Goal: Register for event/course

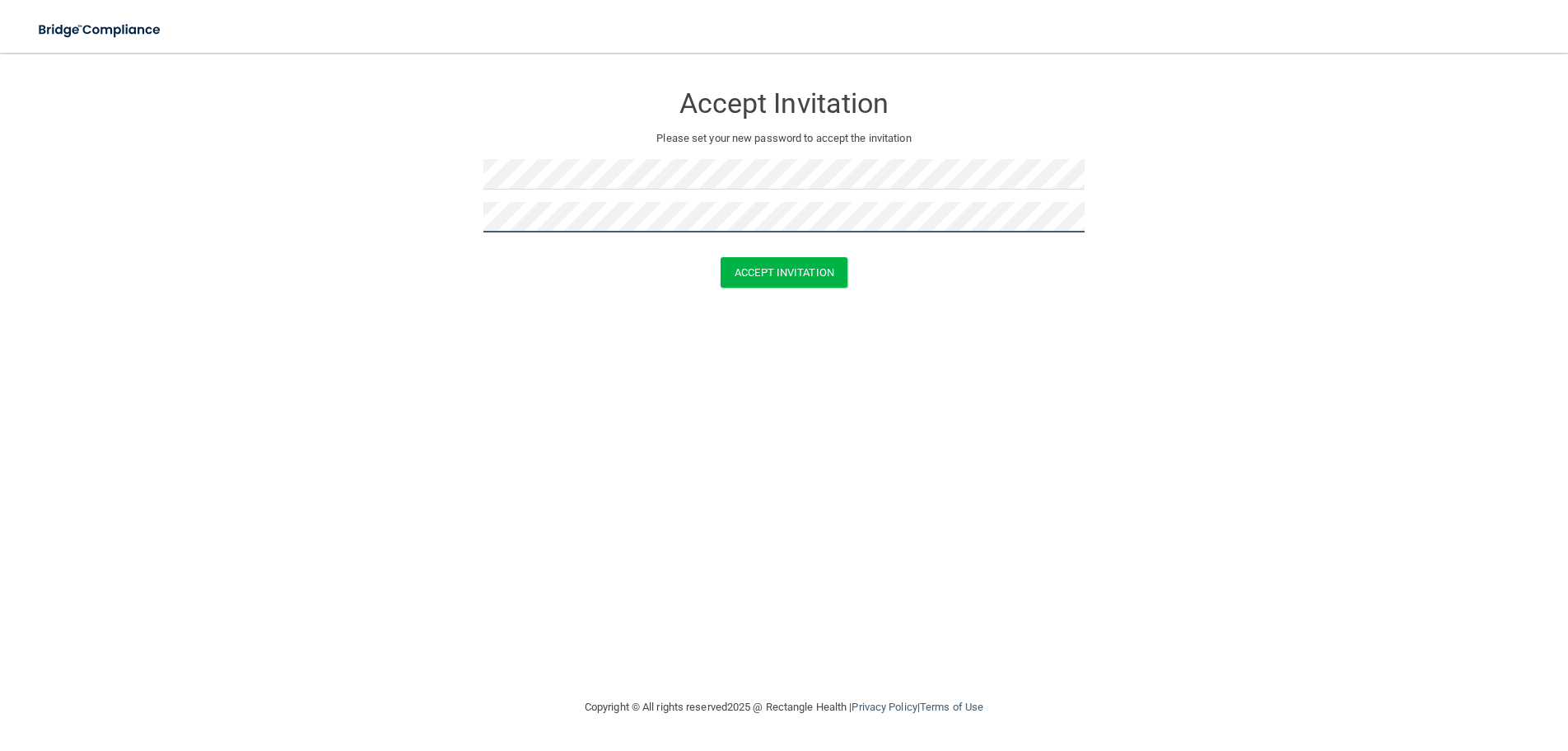
click at [721, 257] on button "Accept Invitation" at bounding box center [784, 273] width 127 height 31
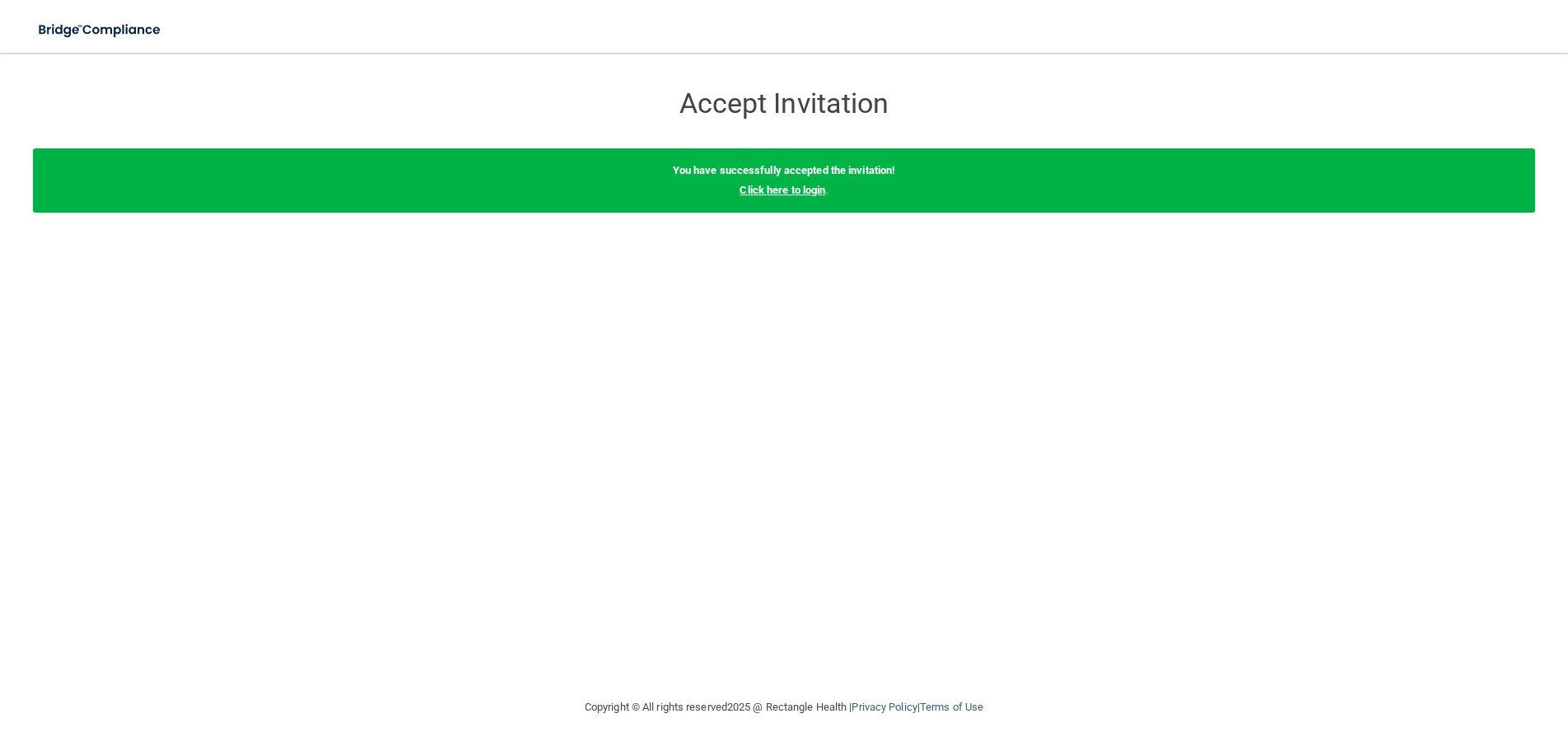
click at [763, 191] on link "Click here to login" at bounding box center [782, 189] width 86 height 12
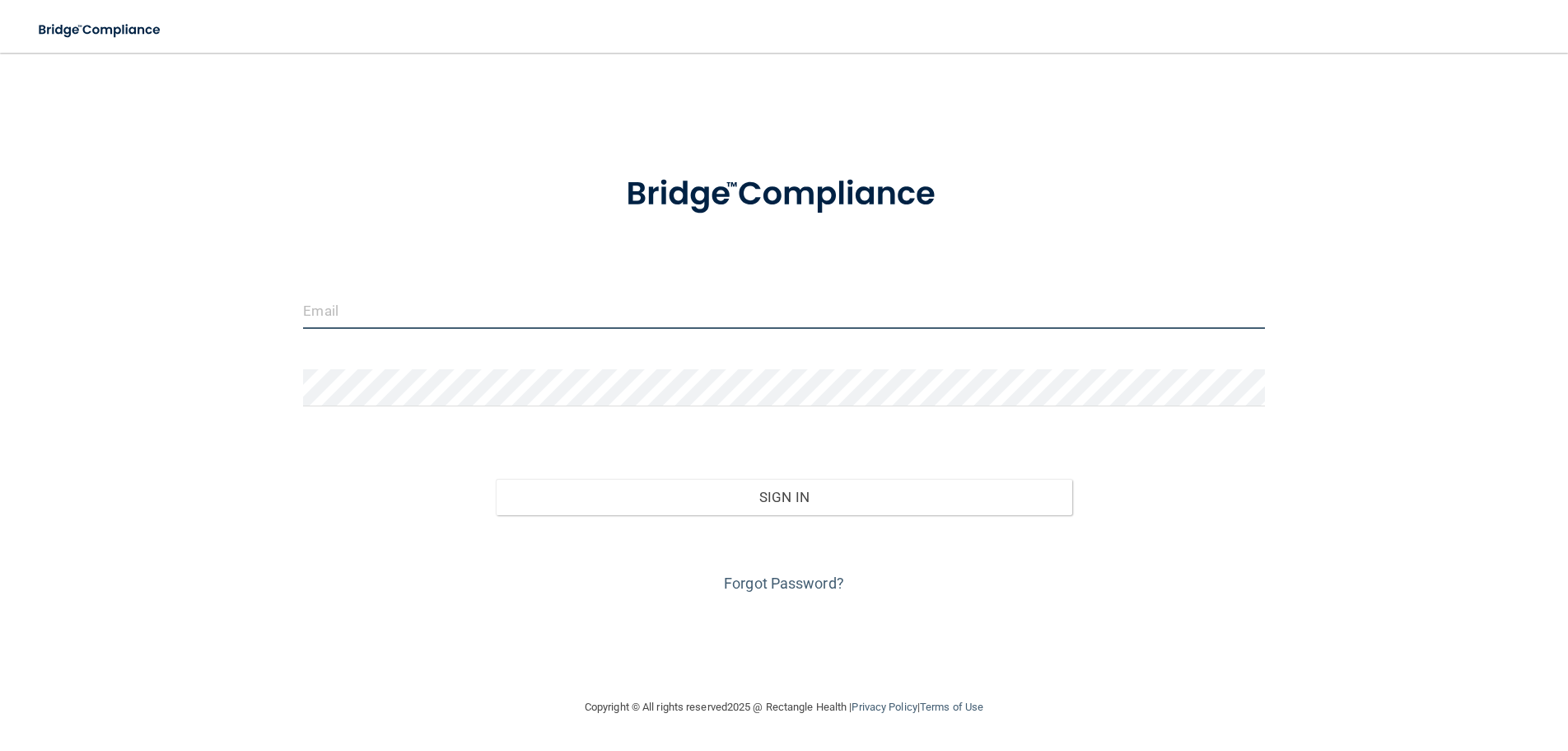
click at [454, 308] on input "email" at bounding box center [784, 309] width 961 height 37
type input "[EMAIL_ADDRESS][DOMAIN_NAME]"
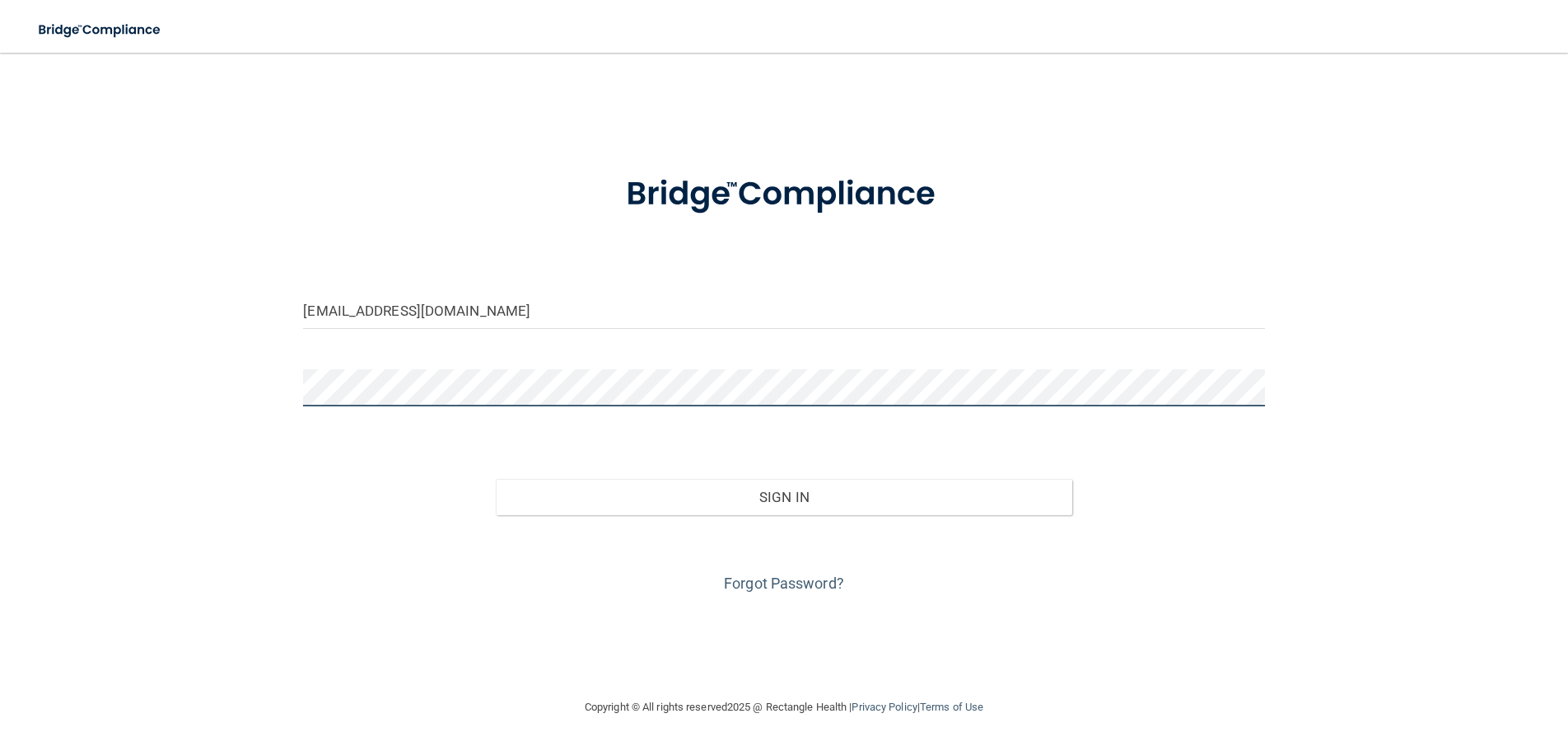
click at [496, 478] on button "Sign In" at bounding box center [784, 496] width 577 height 36
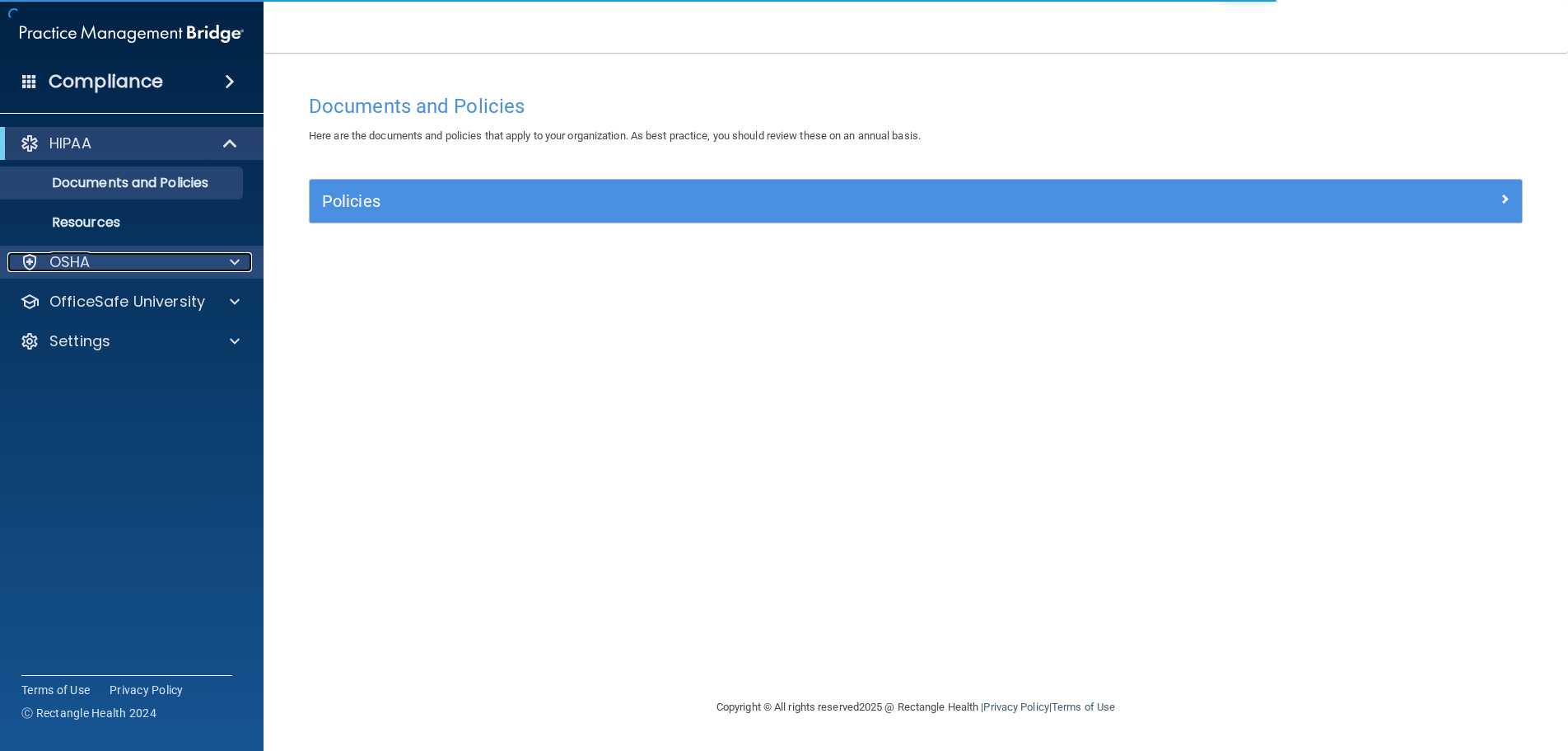
click at [154, 260] on div "OSHA" at bounding box center [110, 261] width 204 height 20
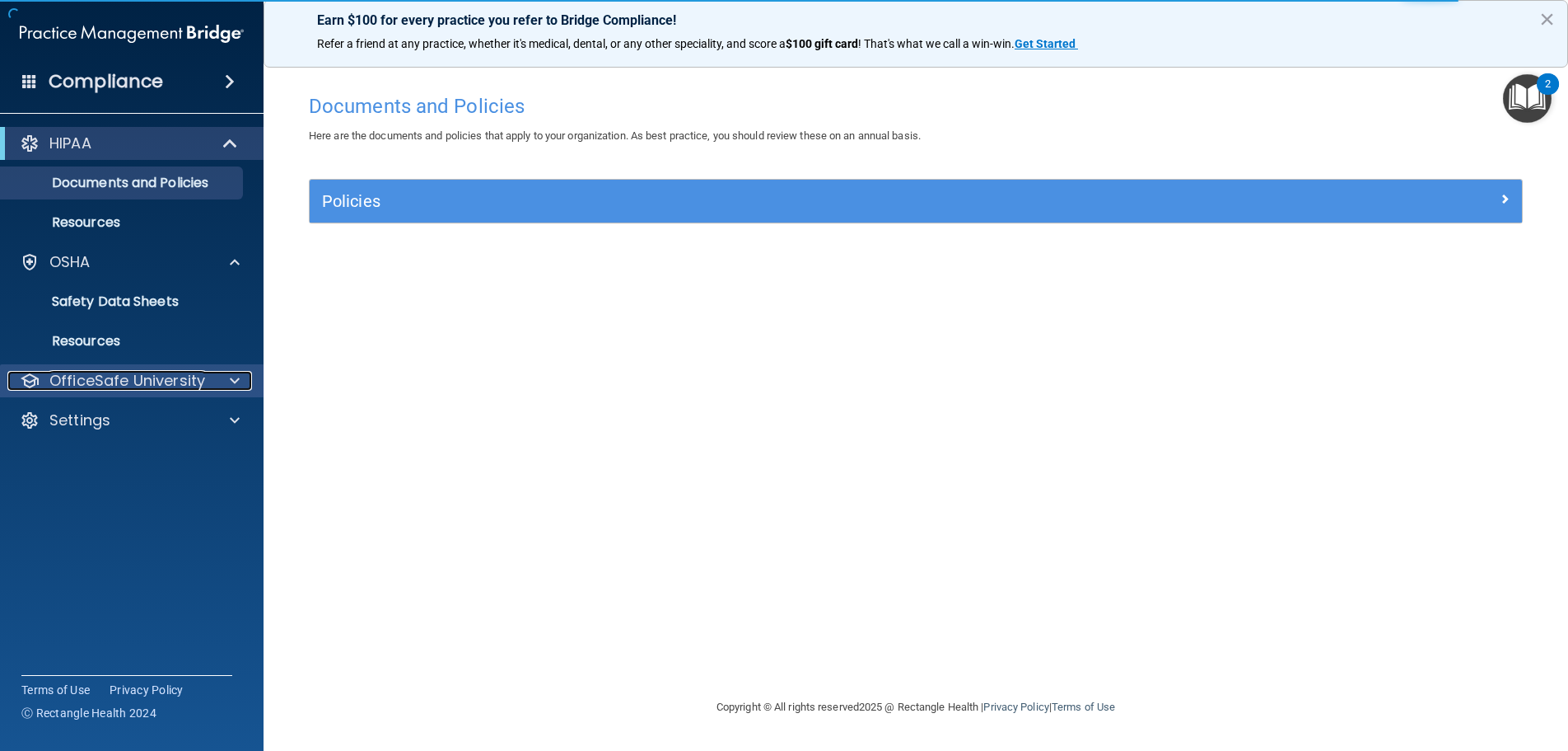
click at [237, 376] on span at bounding box center [235, 381] width 10 height 20
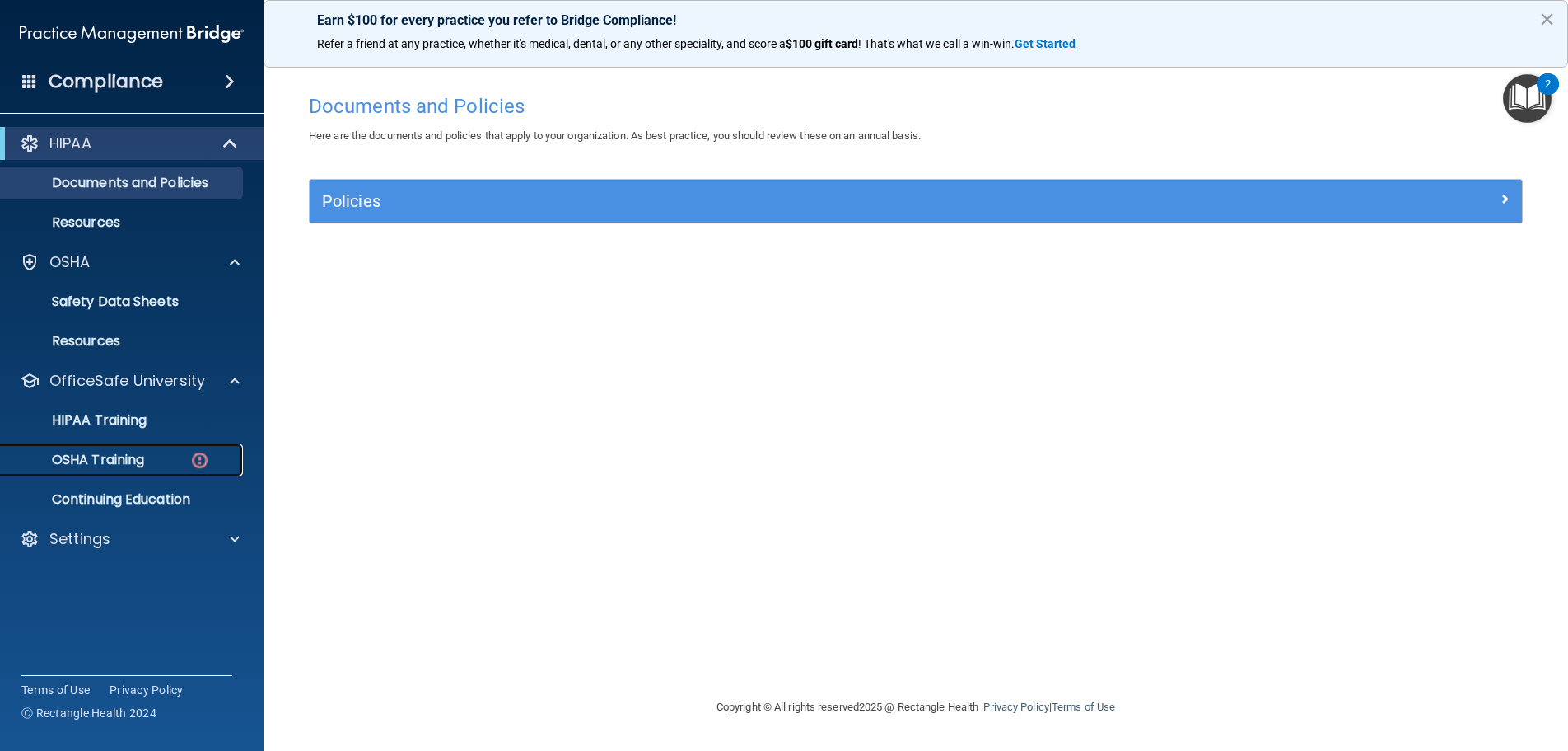
click at [144, 463] on p "OSHA Training" at bounding box center [77, 460] width 134 height 16
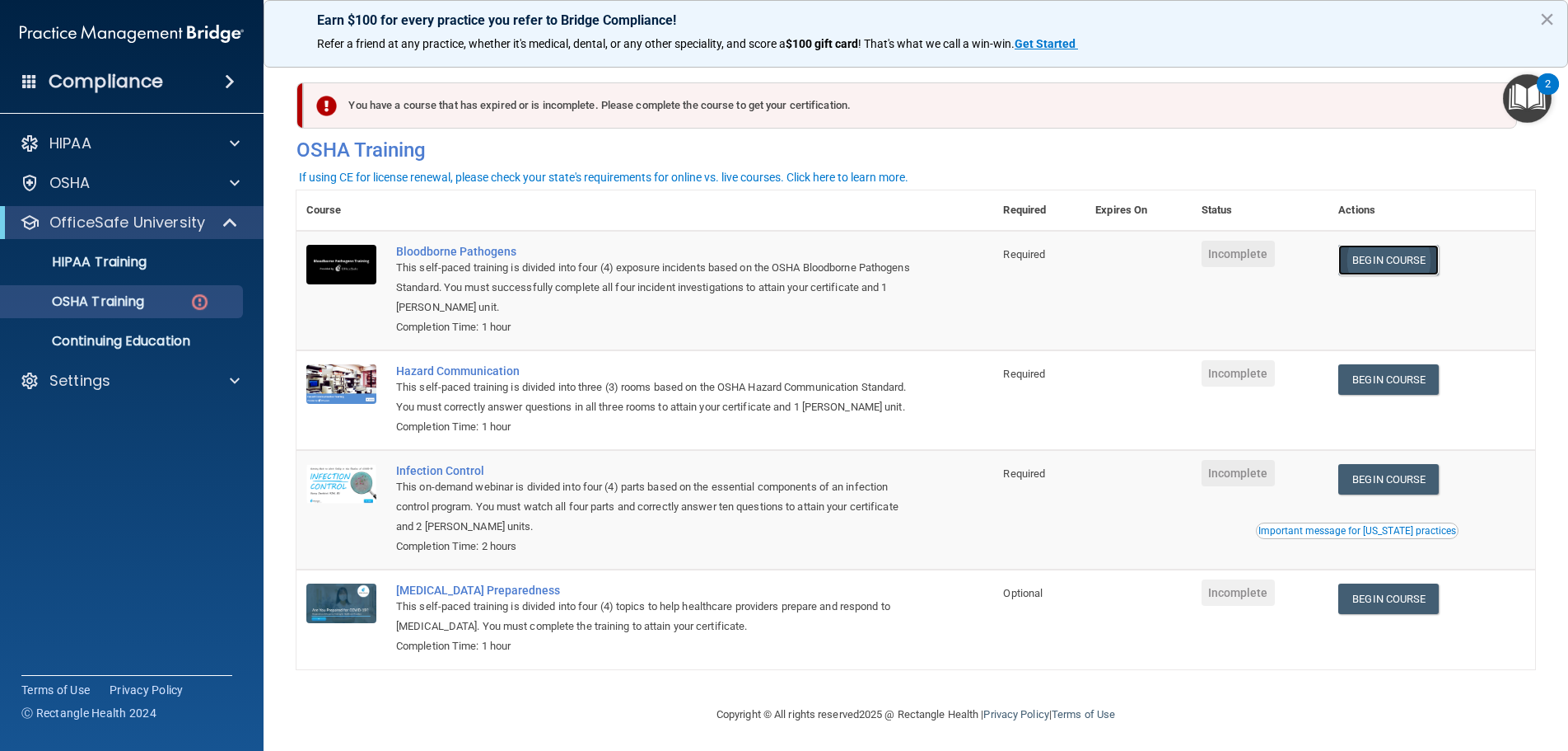
click at [1410, 261] on link "Begin Course" at bounding box center [1388, 260] width 100 height 31
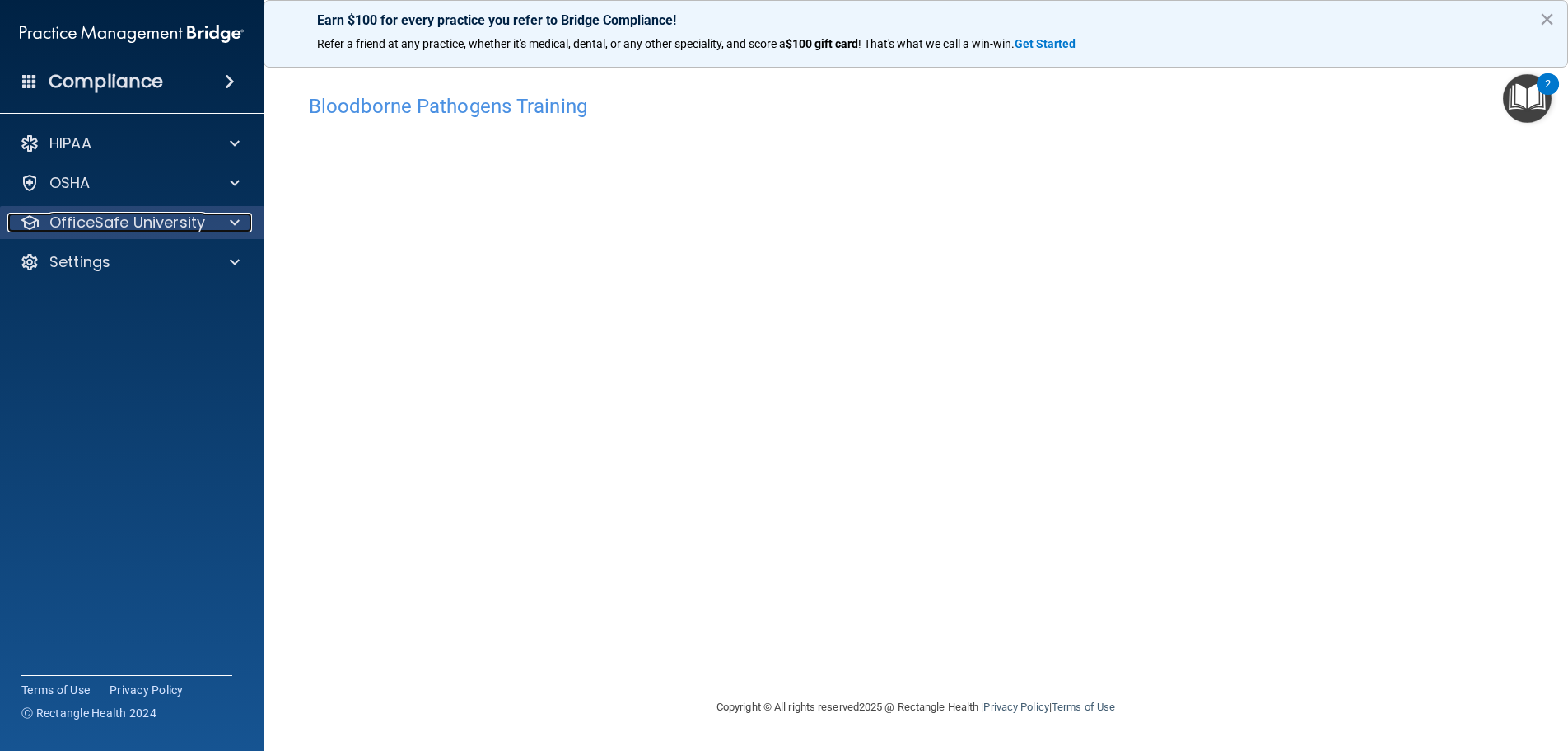
click at [141, 221] on p "OfficeSafe University" at bounding box center [128, 222] width 156 height 20
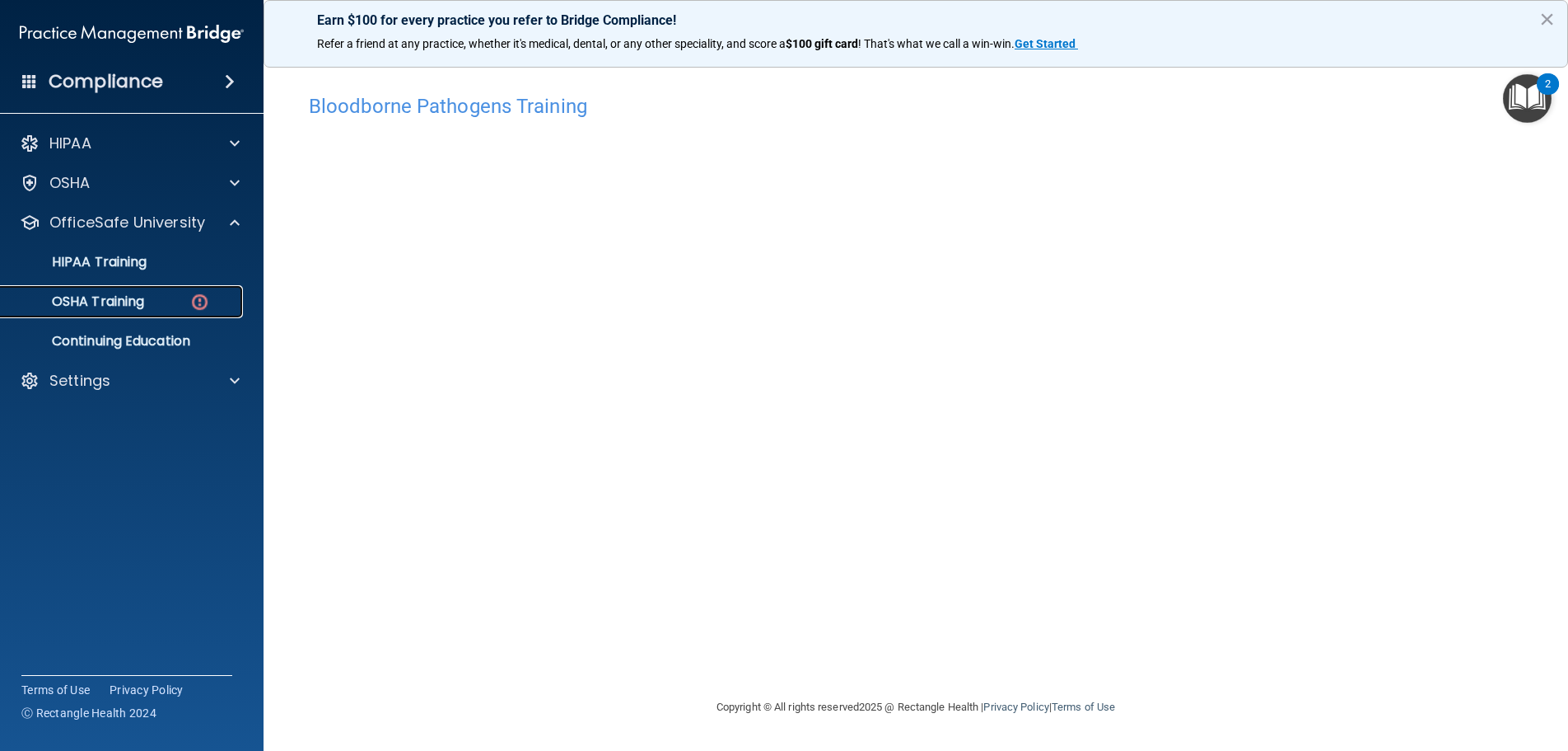
click at [161, 292] on link "OSHA Training" at bounding box center [113, 302] width 260 height 33
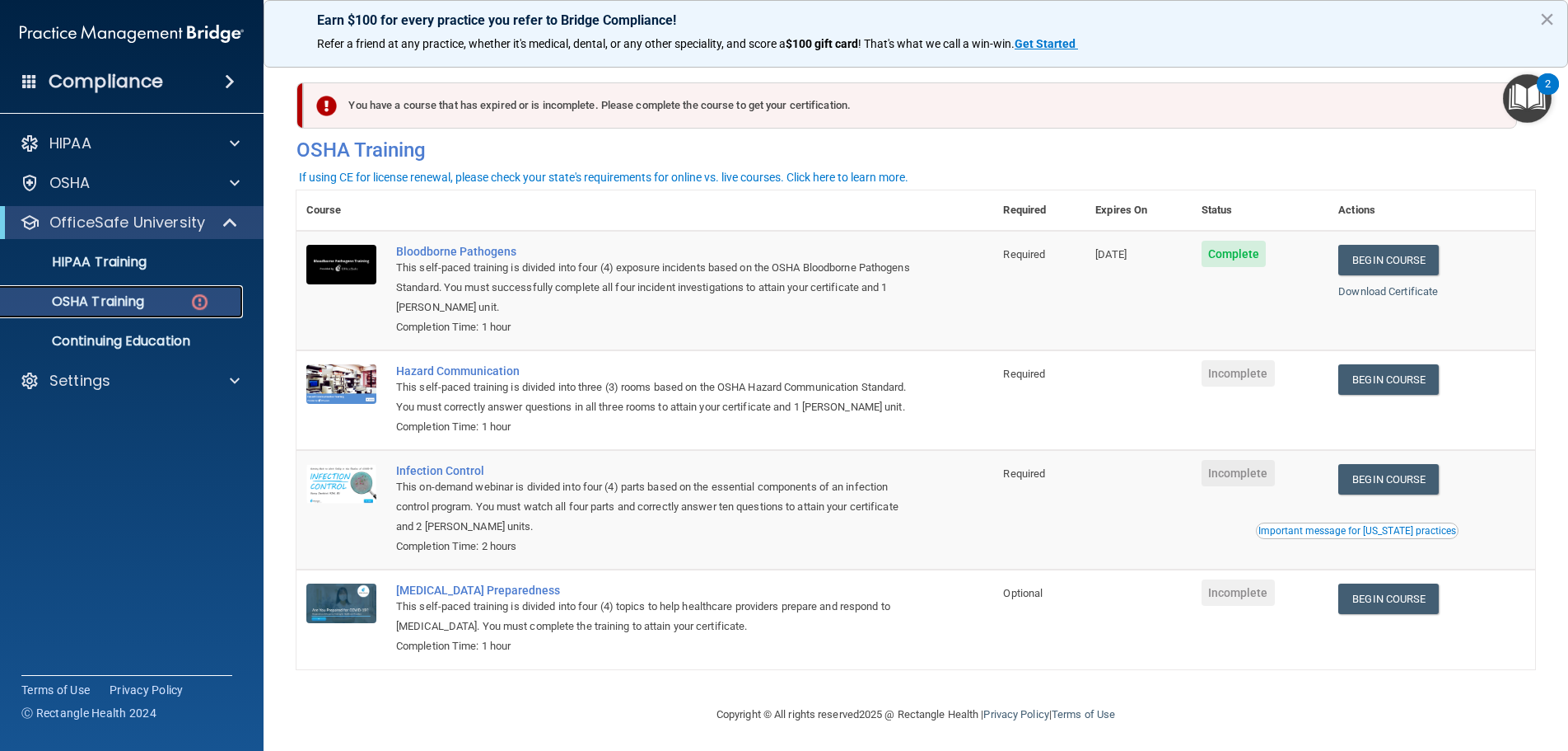
scroll to position [4, 0]
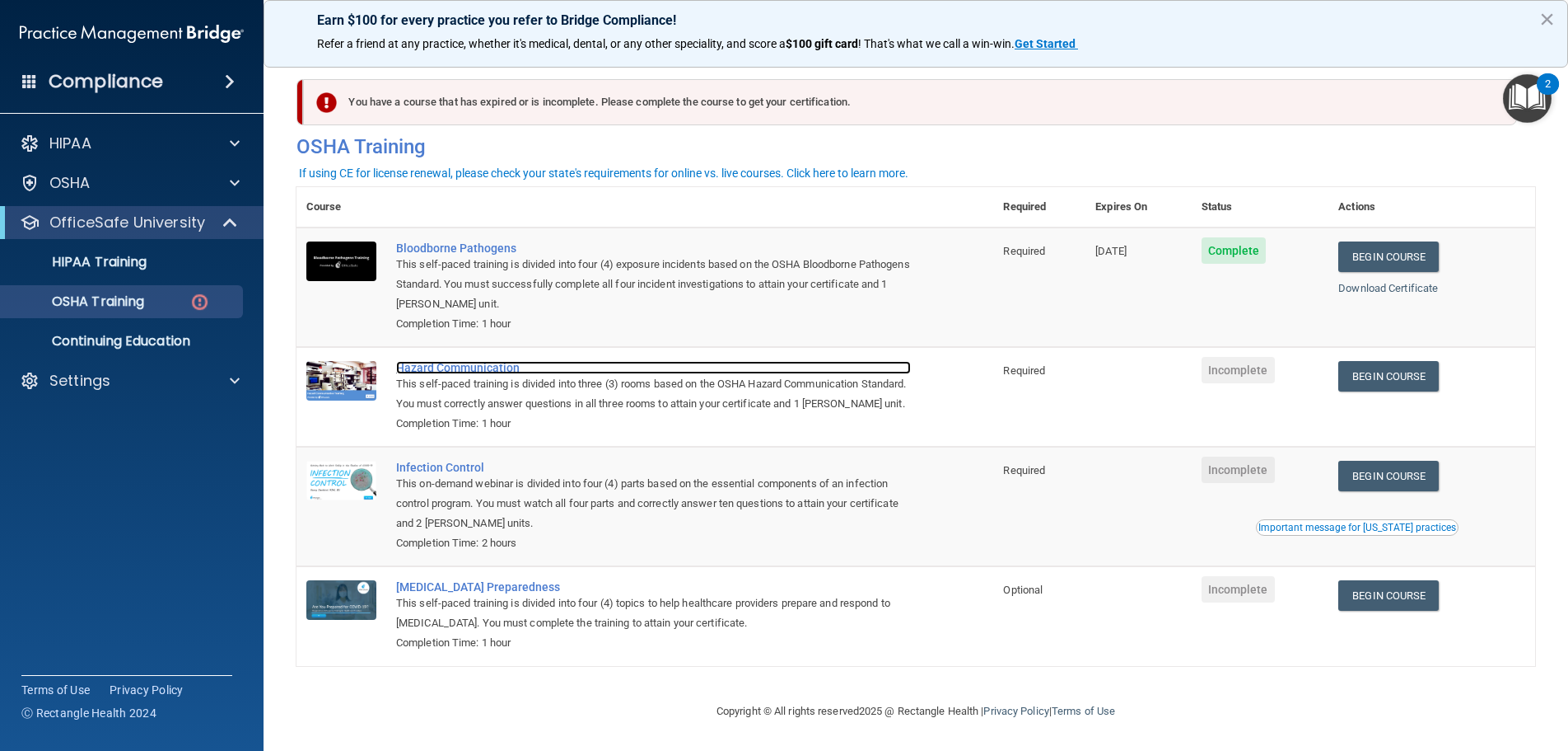
click at [487, 369] on div "Hazard Communication" at bounding box center [653, 367] width 515 height 13
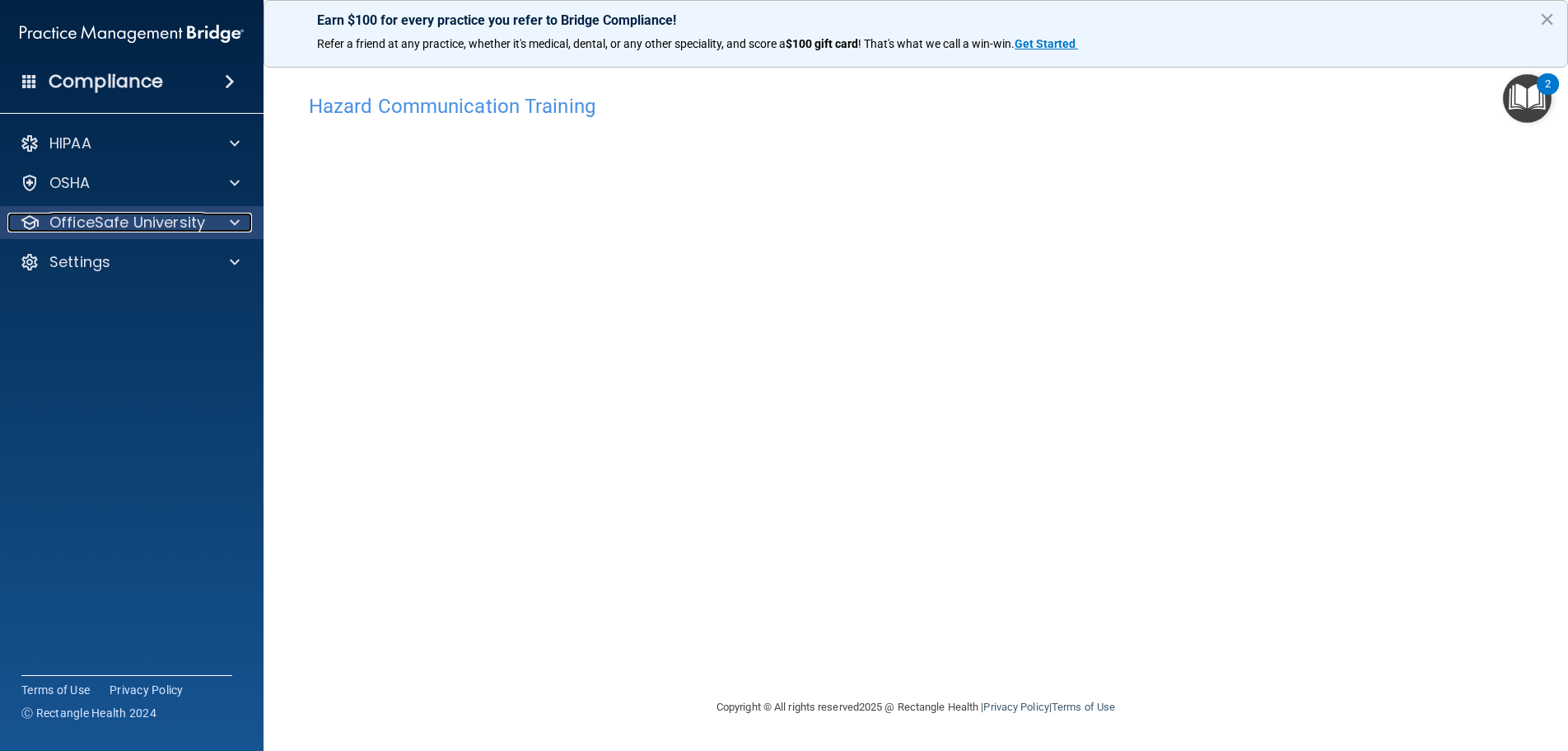
click at [120, 222] on p "OfficeSafe University" at bounding box center [128, 222] width 156 height 20
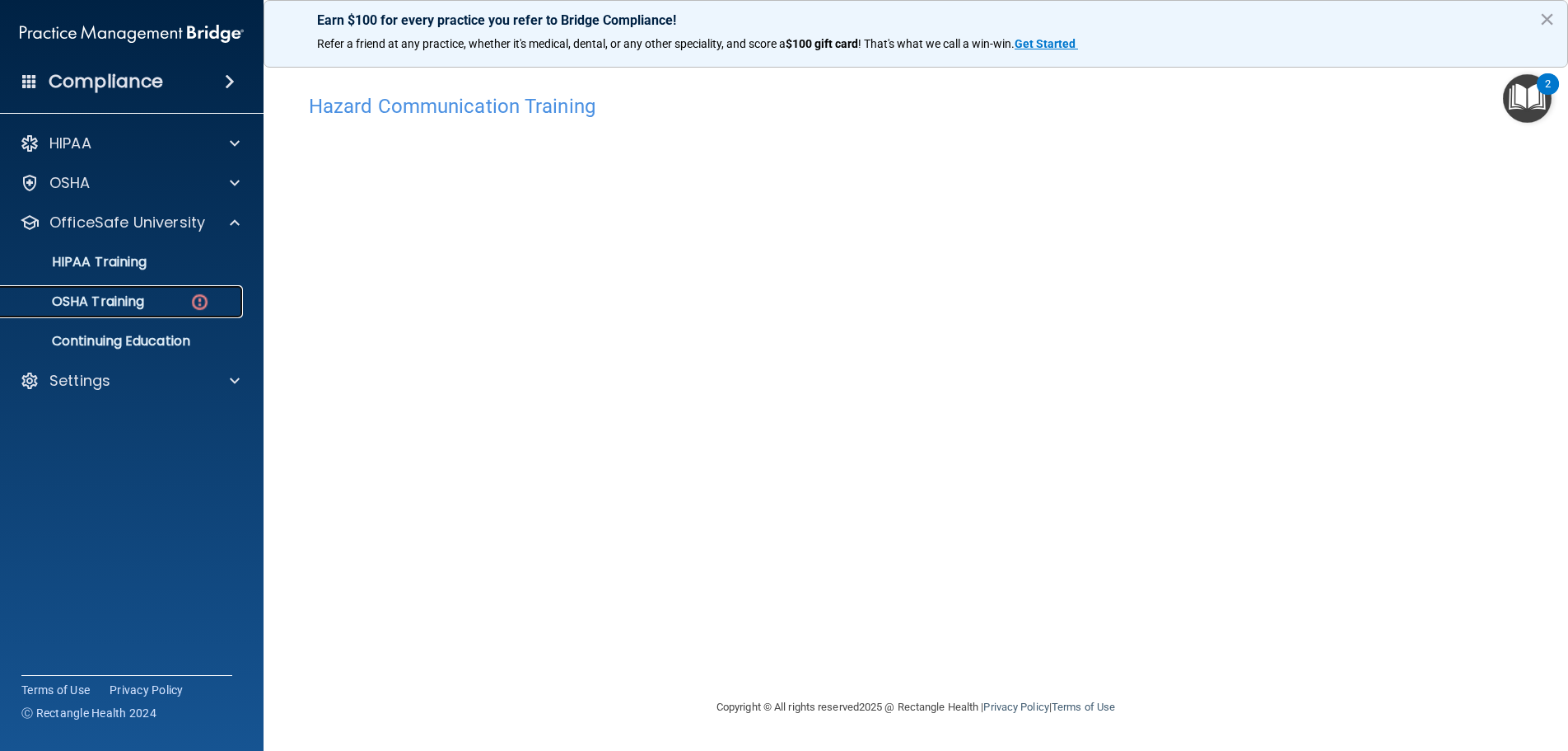
click at [186, 296] on div "OSHA Training" at bounding box center [123, 301] width 224 height 16
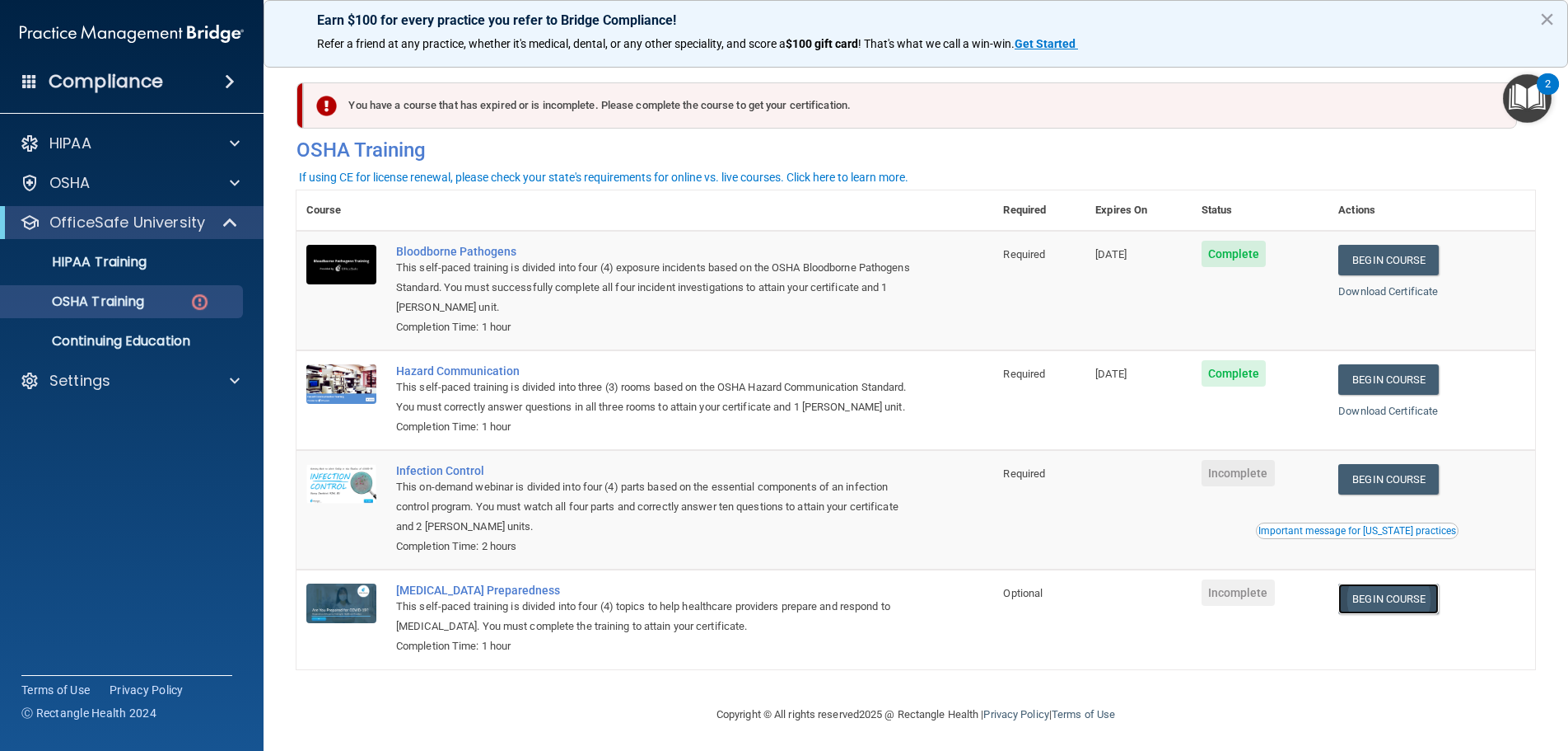
click at [1344, 605] on link "Begin Course" at bounding box center [1388, 599] width 100 height 31
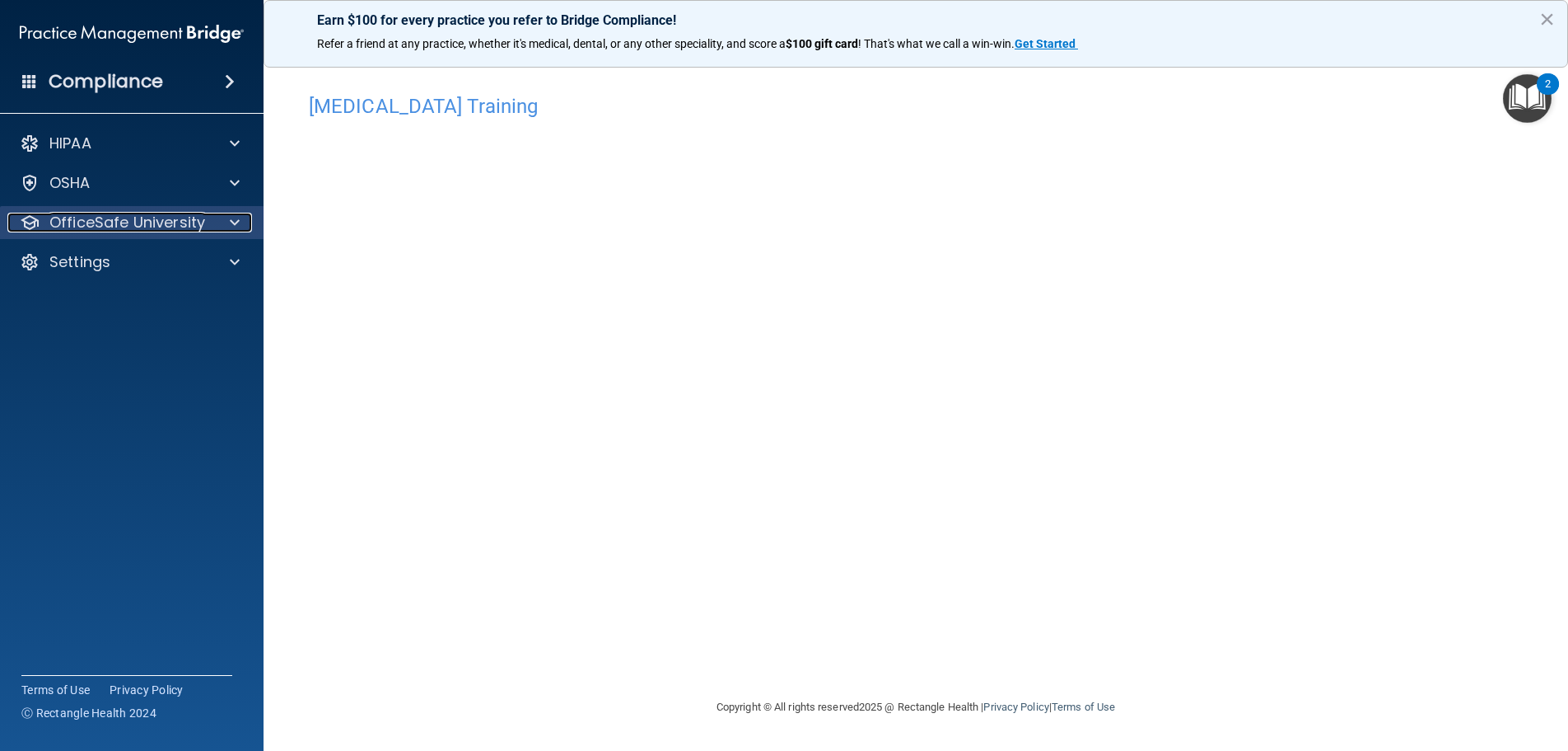
click at [147, 228] on p "OfficeSafe University" at bounding box center [128, 222] width 156 height 20
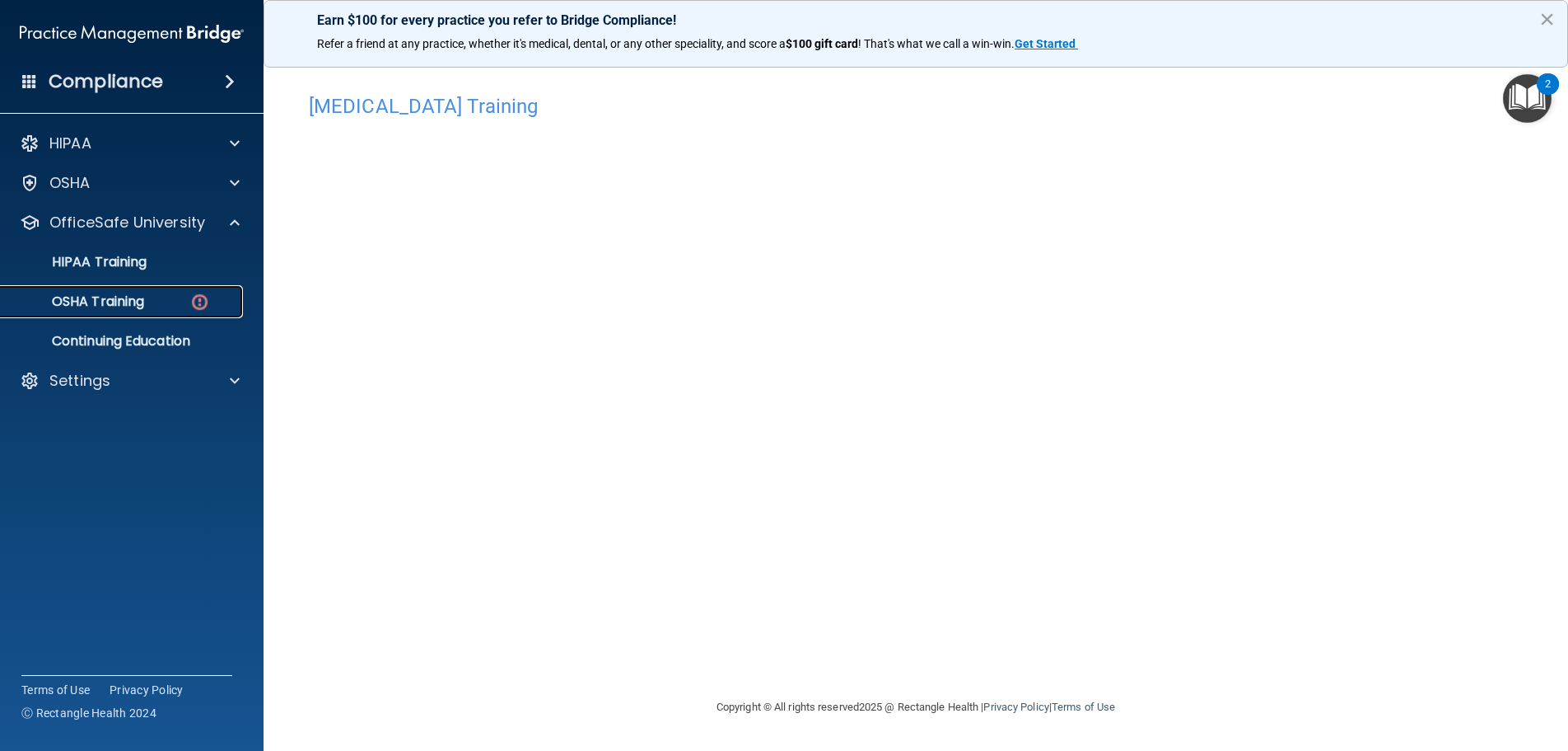
click at [150, 293] on div "OSHA Training" at bounding box center [123, 301] width 224 height 16
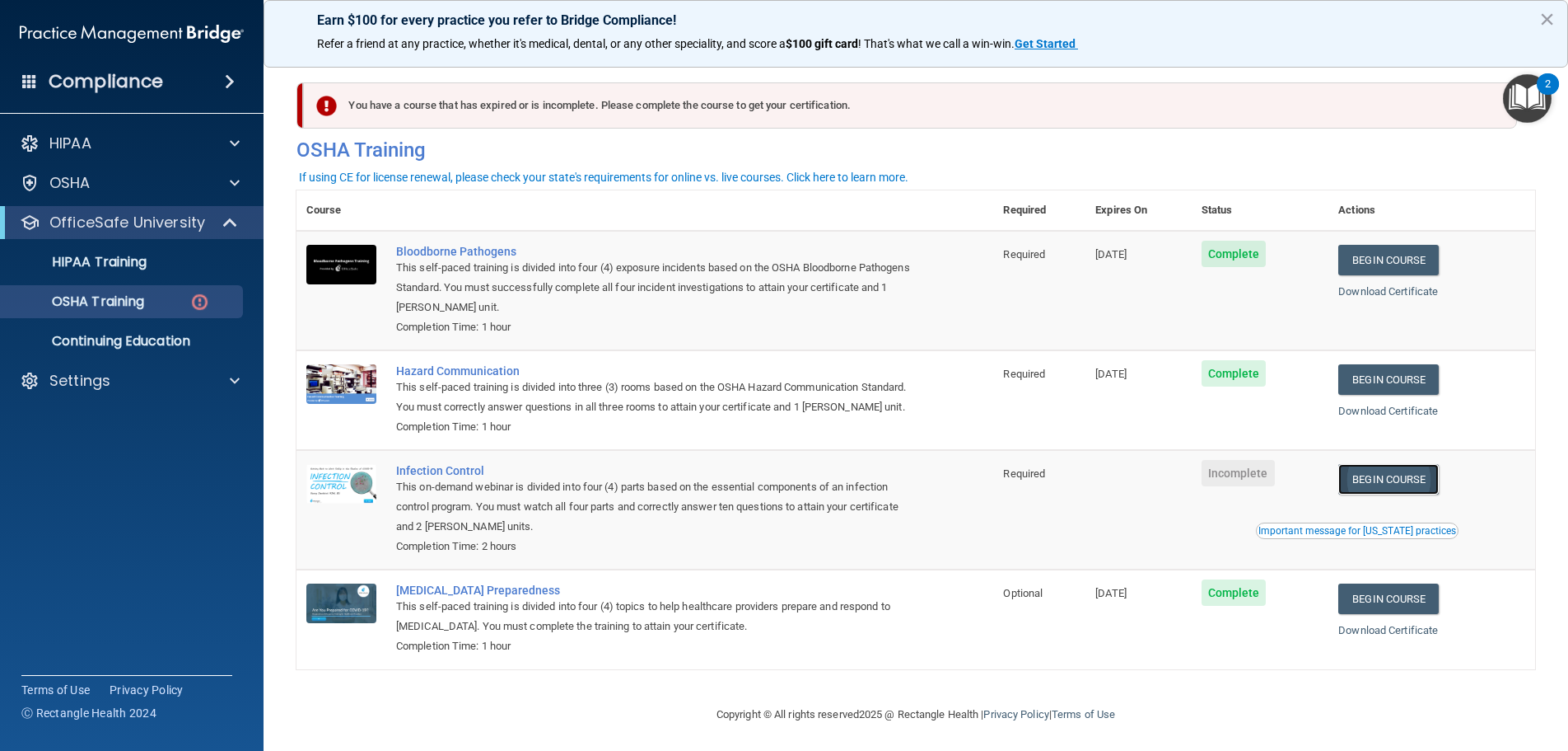
click at [1410, 478] on link "Begin Course" at bounding box center [1388, 479] width 100 height 31
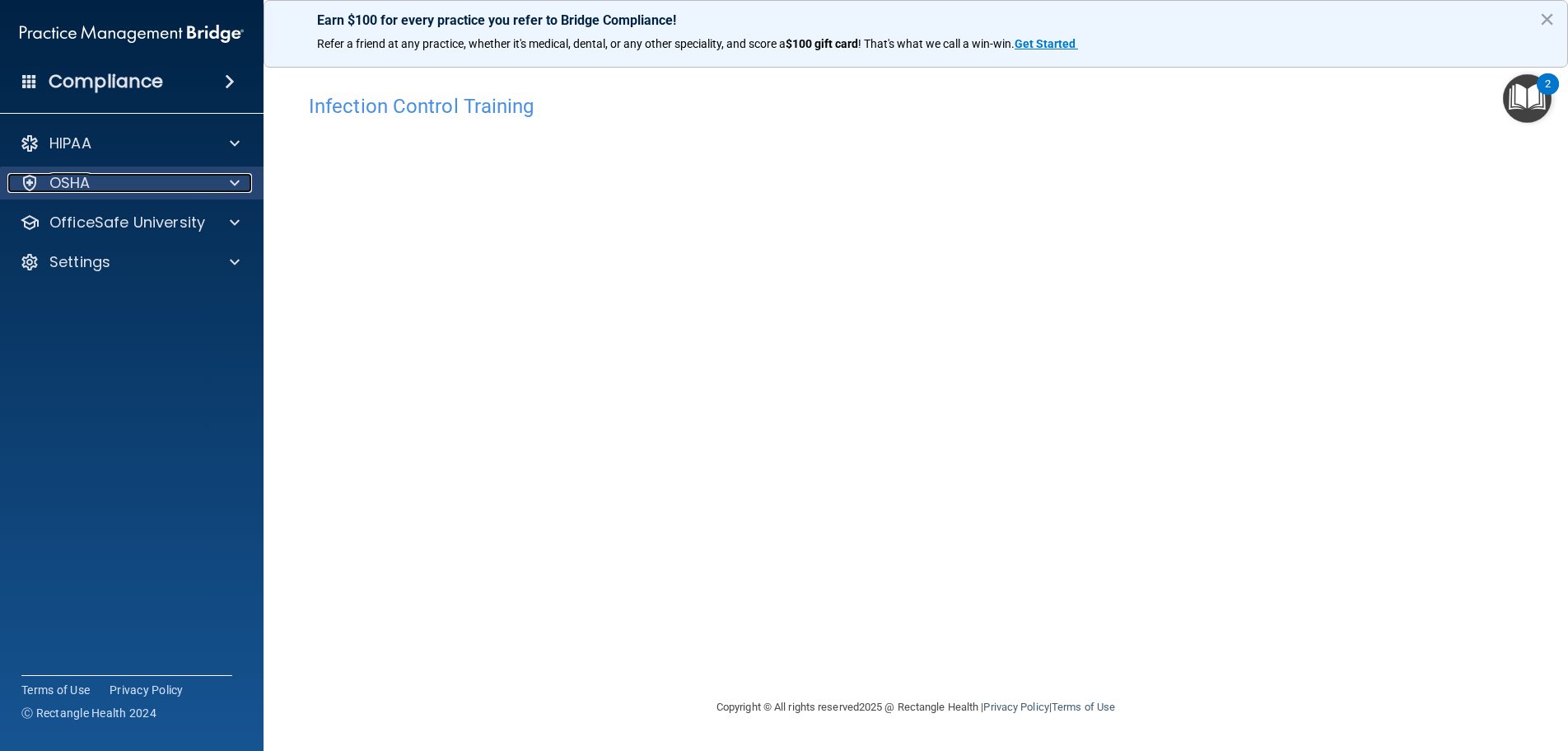
click at [223, 179] on div at bounding box center [232, 183] width 41 height 20
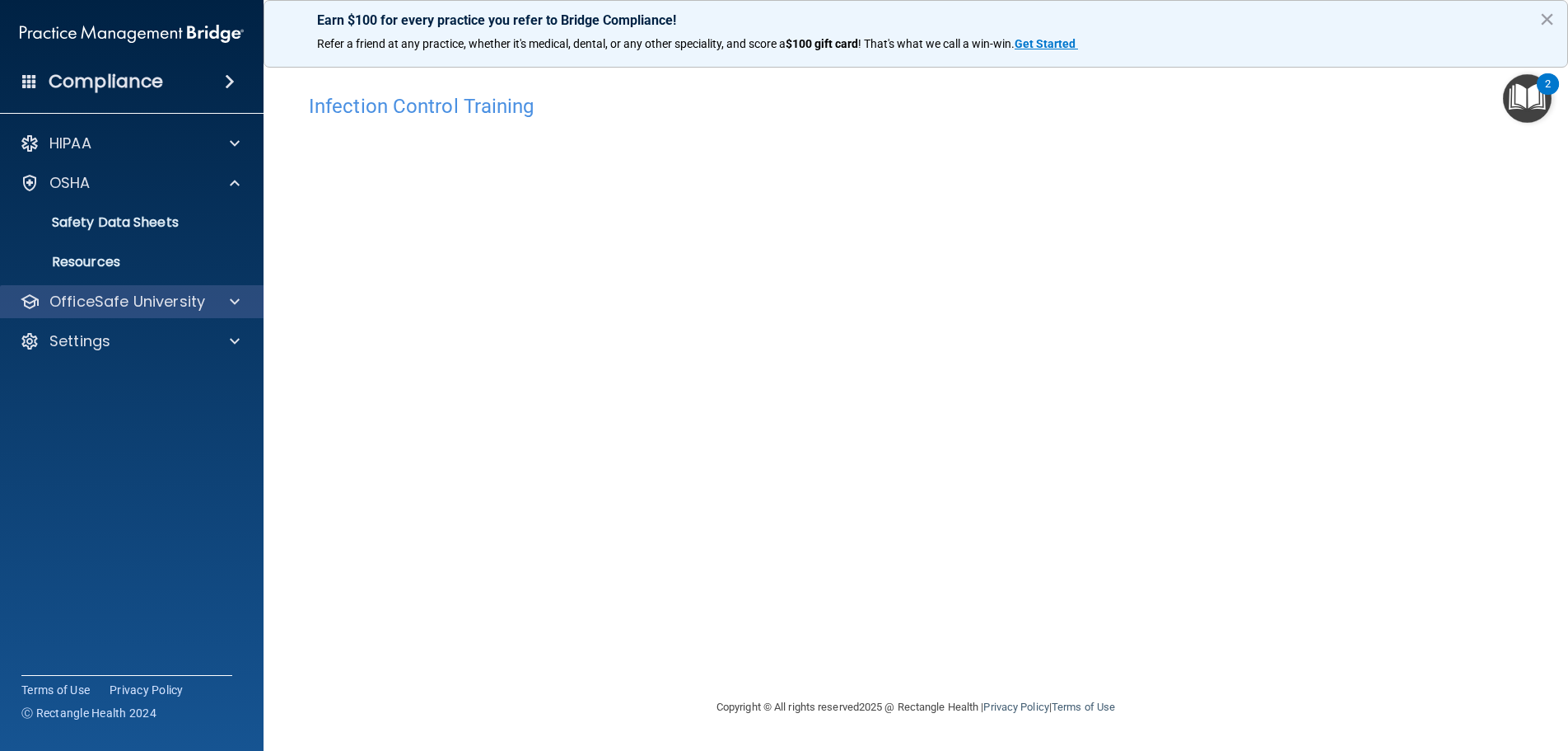
click at [95, 289] on div "OfficeSafe University" at bounding box center [132, 302] width 265 height 33
click at [189, 309] on p "OfficeSafe University" at bounding box center [128, 301] width 156 height 20
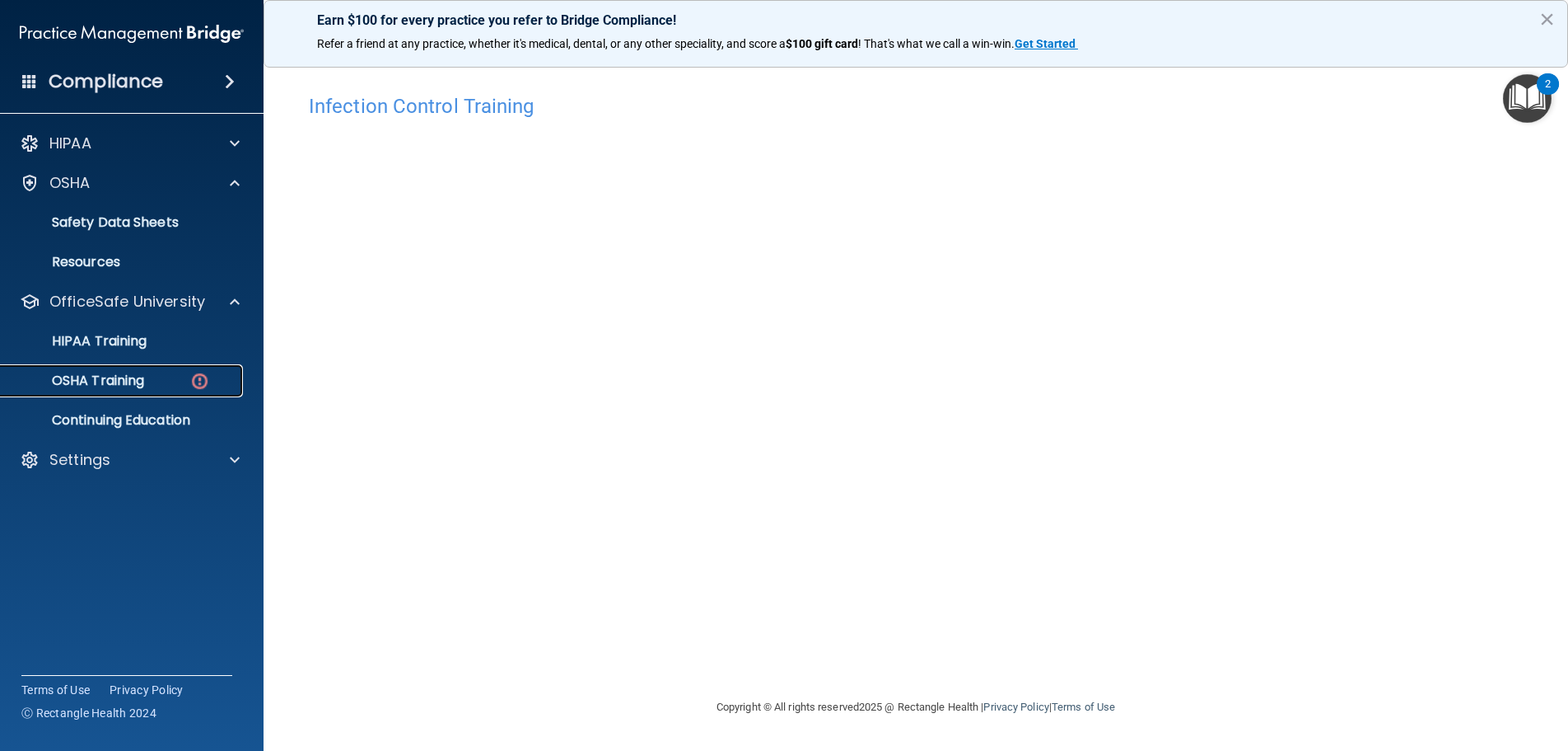
click at [144, 389] on p "OSHA Training" at bounding box center [77, 380] width 134 height 16
